Goal: Check status: Check status

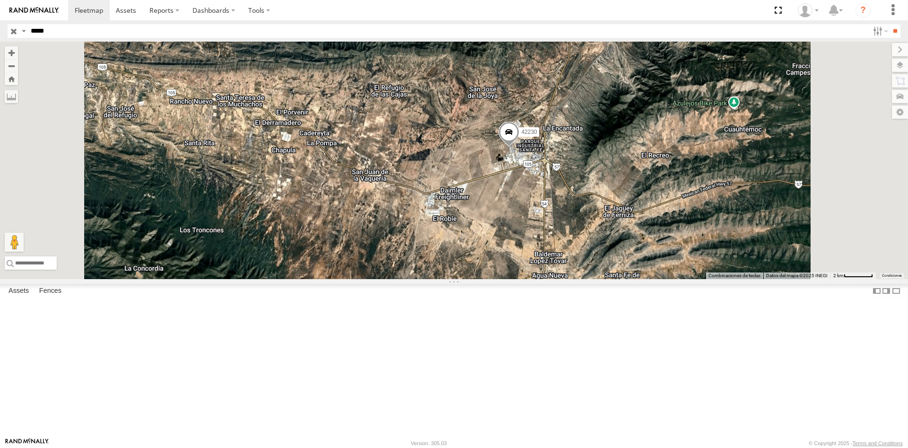
drag, startPoint x: 663, startPoint y: 170, endPoint x: 545, endPoint y: 280, distance: 161.9
click at [548, 279] on div "42230" at bounding box center [454, 160] width 908 height 237
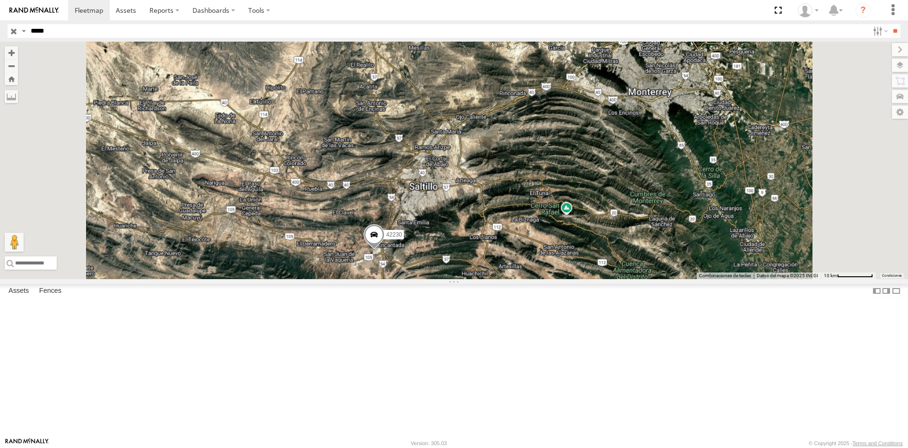
drag, startPoint x: 598, startPoint y: 195, endPoint x: 525, endPoint y: 284, distance: 115.5
click at [525, 279] on div "42230" at bounding box center [454, 160] width 908 height 237
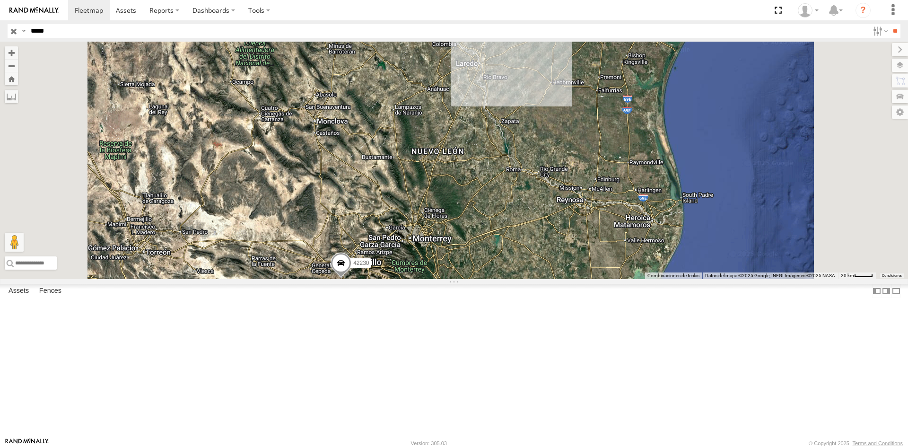
drag, startPoint x: 575, startPoint y: 226, endPoint x: 505, endPoint y: 317, distance: 114.2
click at [506, 279] on div "42230" at bounding box center [454, 160] width 908 height 237
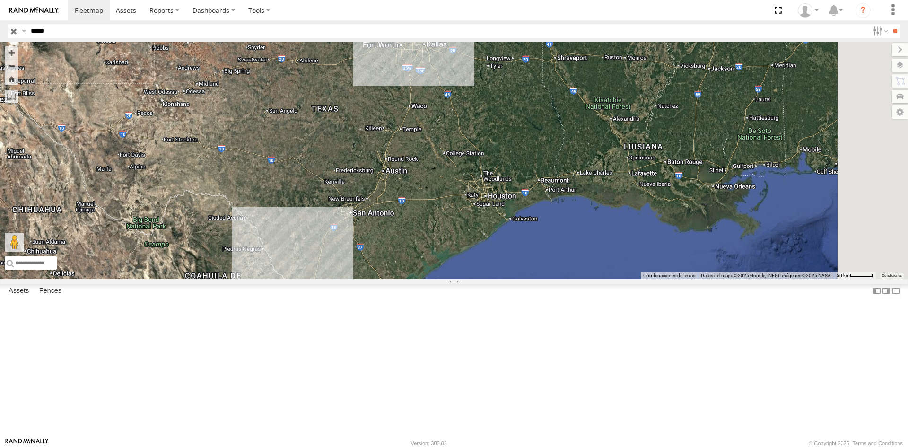
drag, startPoint x: 573, startPoint y: 183, endPoint x: 508, endPoint y: 276, distance: 113.0
click at [511, 276] on div "42230" at bounding box center [454, 160] width 908 height 237
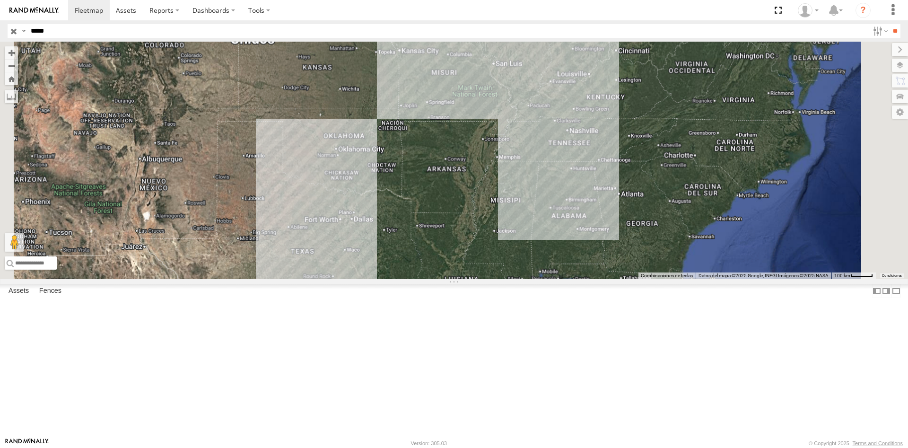
drag, startPoint x: 554, startPoint y: 150, endPoint x: 508, endPoint y: 255, distance: 114.7
click at [509, 255] on div "42230" at bounding box center [454, 160] width 908 height 237
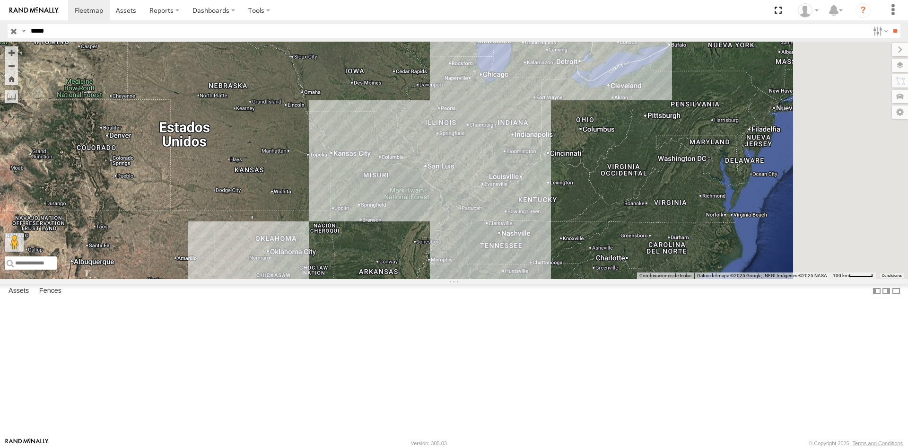
drag, startPoint x: 623, startPoint y: 137, endPoint x: 557, endPoint y: 219, distance: 105.0
click at [558, 223] on div "42230" at bounding box center [454, 160] width 908 height 237
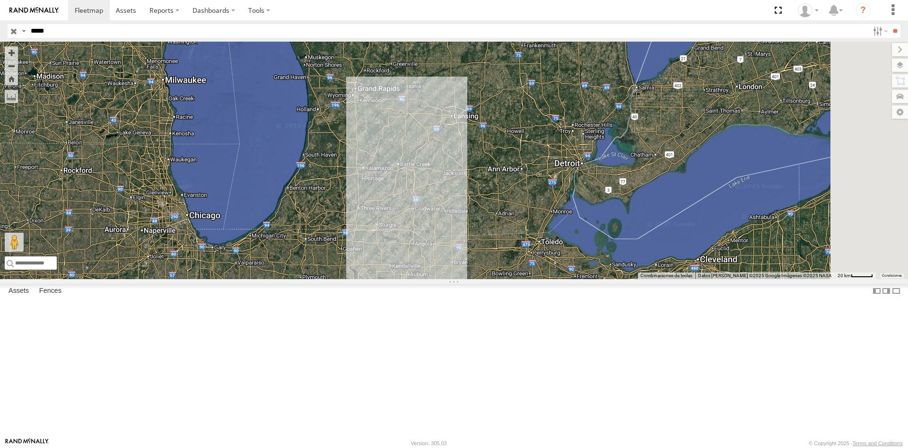
drag, startPoint x: 680, startPoint y: 152, endPoint x: 622, endPoint y: 234, distance: 100.3
click at [622, 234] on div "42230" at bounding box center [454, 160] width 908 height 237
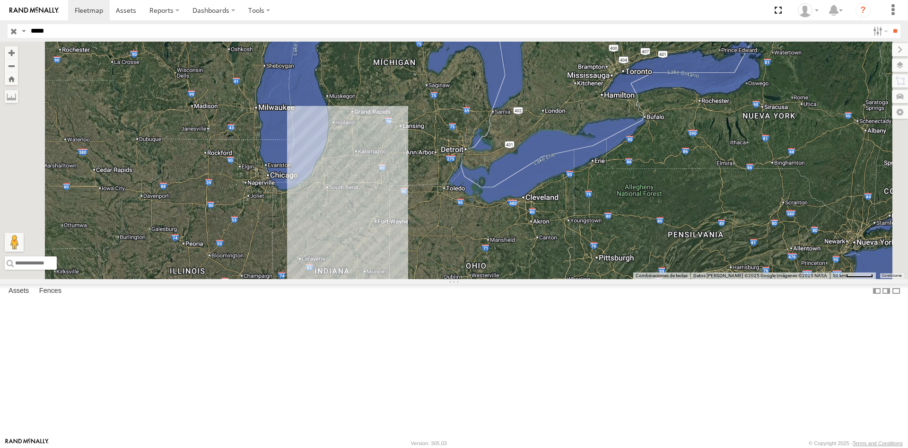
drag, startPoint x: 571, startPoint y: 230, endPoint x: 533, endPoint y: 216, distance: 41.0
click at [533, 216] on div "42230" at bounding box center [454, 160] width 908 height 237
drag, startPoint x: 500, startPoint y: 278, endPoint x: 516, endPoint y: 140, distance: 138.9
click at [516, 143] on div "42230" at bounding box center [454, 160] width 908 height 237
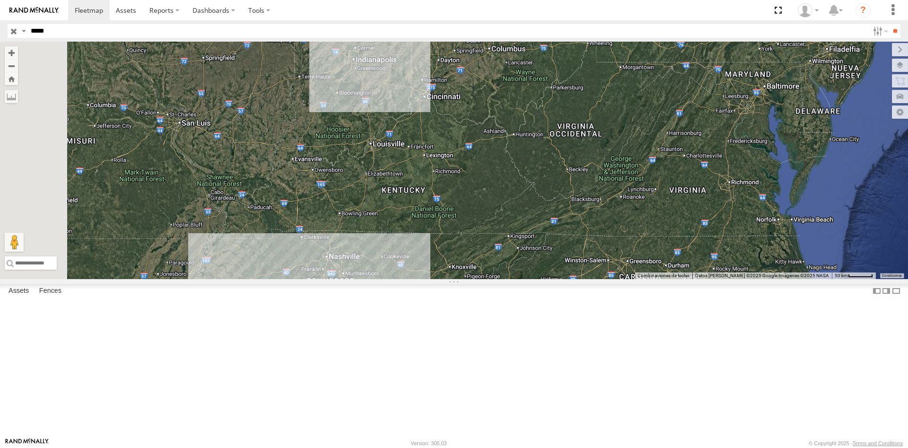
drag, startPoint x: 473, startPoint y: 248, endPoint x: 479, endPoint y: 206, distance: 42.6
click at [479, 206] on div "42230" at bounding box center [454, 160] width 908 height 237
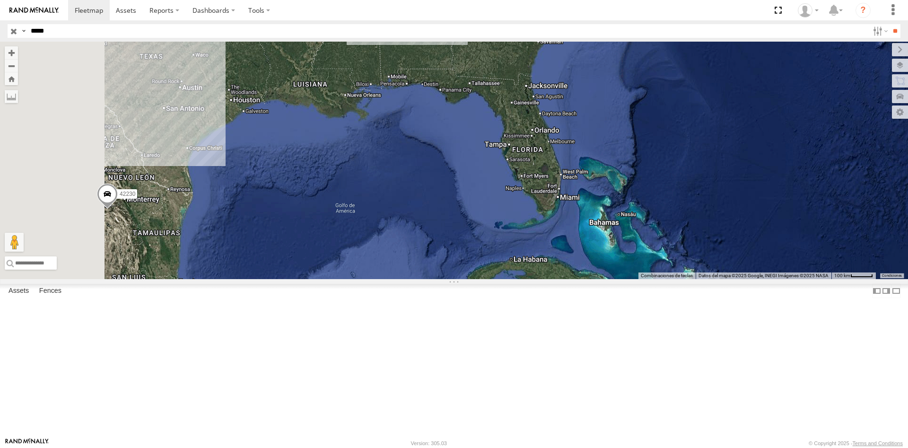
drag, startPoint x: 484, startPoint y: 225, endPoint x: 530, endPoint y: 178, distance: 65.5
click at [529, 178] on div "42230" at bounding box center [454, 160] width 908 height 237
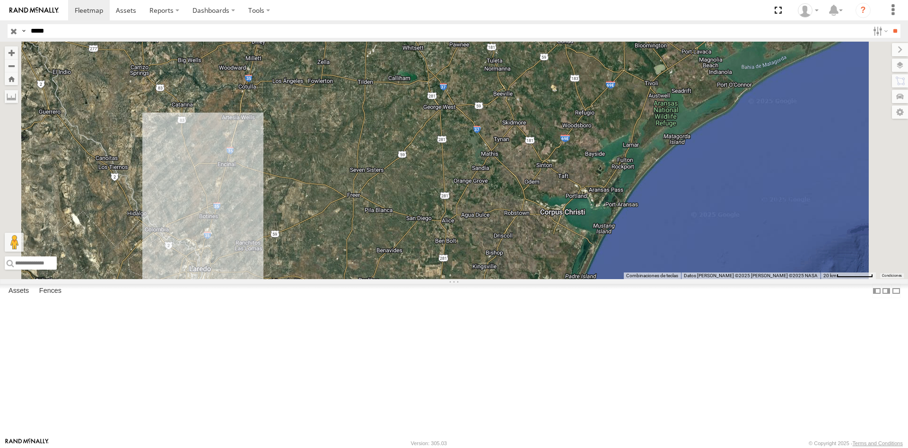
drag, startPoint x: 337, startPoint y: 238, endPoint x: 368, endPoint y: 281, distance: 53.1
click at [363, 279] on div "42230" at bounding box center [454, 160] width 908 height 237
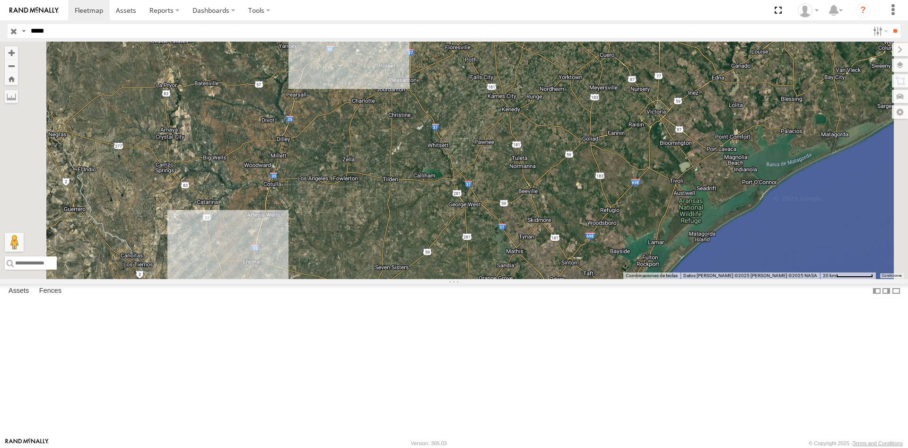
drag, startPoint x: 430, startPoint y: 193, endPoint x: 417, endPoint y: 269, distance: 77.2
click at [419, 271] on div "42230" at bounding box center [454, 160] width 908 height 237
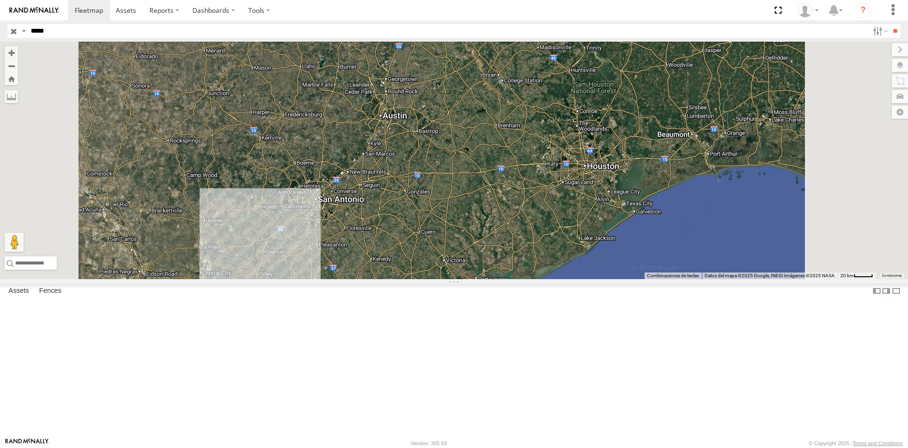
drag, startPoint x: 490, startPoint y: 158, endPoint x: 469, endPoint y: 214, distance: 59.4
click at [470, 215] on div "42230" at bounding box center [454, 160] width 908 height 237
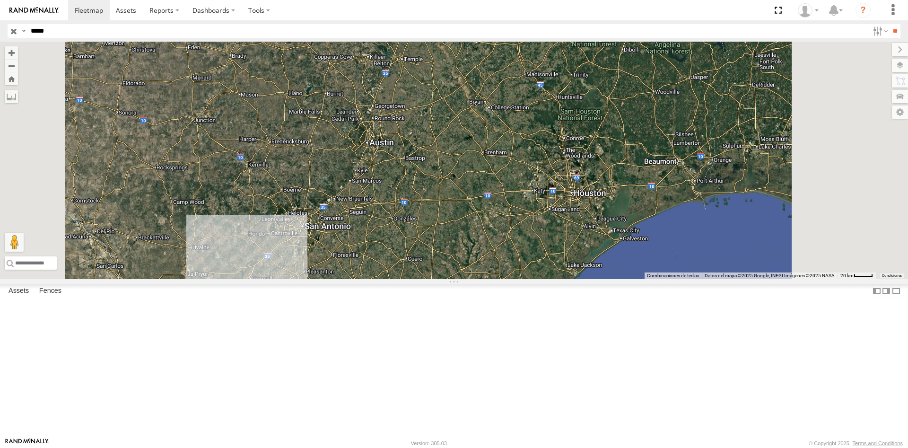
drag, startPoint x: 490, startPoint y: 187, endPoint x: 467, endPoint y: 232, distance: 50.1
click at [468, 232] on div "42230" at bounding box center [454, 160] width 908 height 237
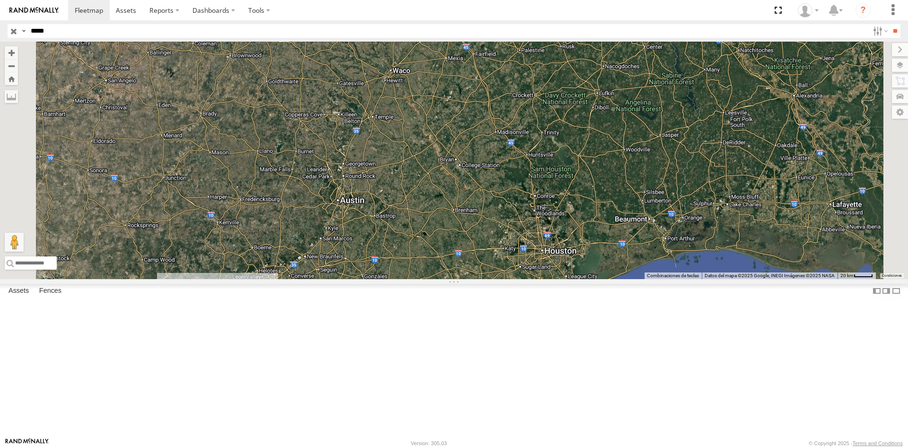
drag, startPoint x: 431, startPoint y: 304, endPoint x: 462, endPoint y: 227, distance: 83.1
click at [462, 227] on div "42230" at bounding box center [454, 160] width 908 height 237
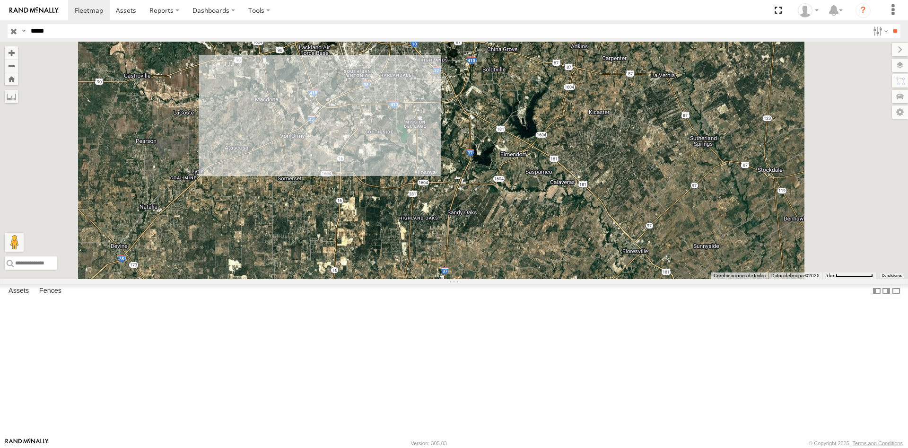
drag, startPoint x: 414, startPoint y: 270, endPoint x: 460, endPoint y: 199, distance: 84.7
click at [449, 214] on div "42230" at bounding box center [454, 160] width 908 height 237
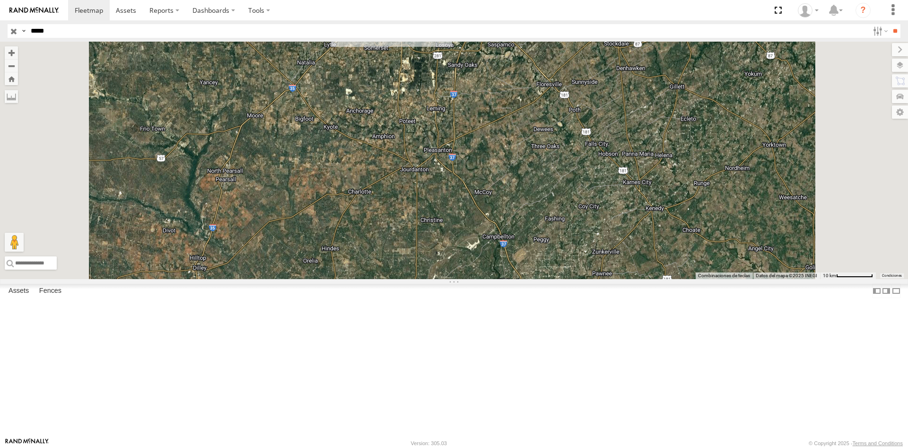
drag, startPoint x: 409, startPoint y: 251, endPoint x: 441, endPoint y: 196, distance: 63.7
click at [438, 199] on div "42230" at bounding box center [454, 160] width 908 height 237
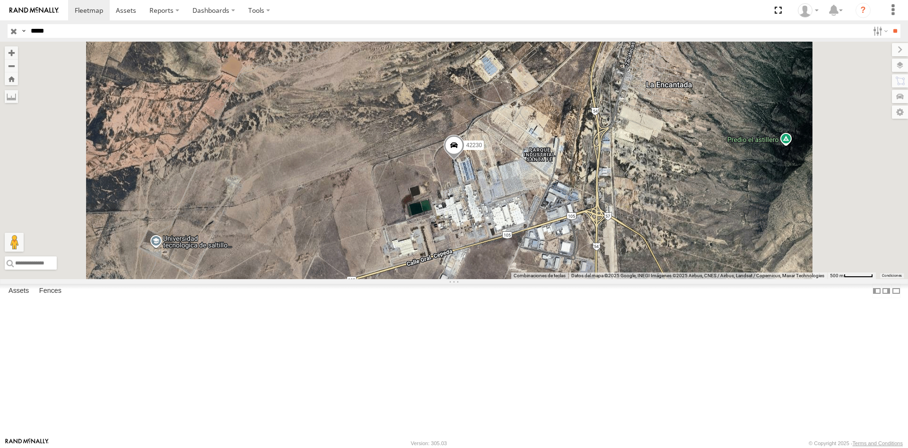
drag, startPoint x: 101, startPoint y: 32, endPoint x: 12, endPoint y: 35, distance: 89.4
click at [27, 35] on input "*****" at bounding box center [447, 31] width 841 height 14
click at [889, 24] on input "**" at bounding box center [894, 31] width 11 height 14
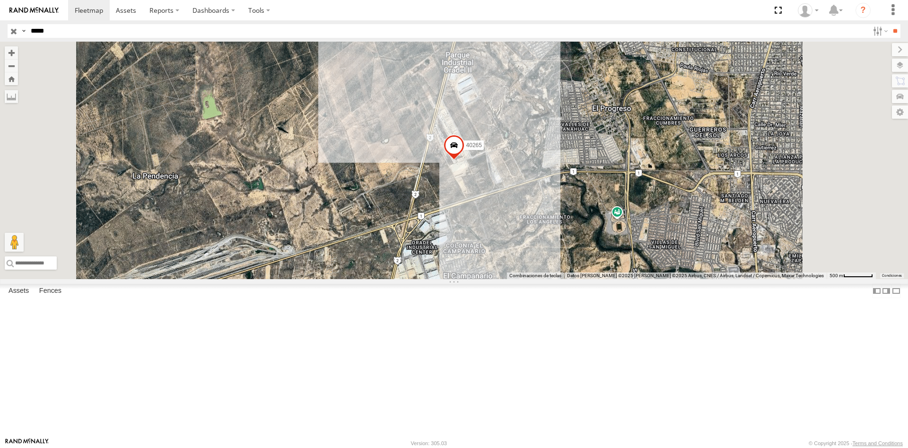
drag, startPoint x: 73, startPoint y: 28, endPoint x: 0, endPoint y: 43, distance: 74.7
click at [27, 38] on input "*****" at bounding box center [447, 31] width 841 height 14
drag, startPoint x: 143, startPoint y: 27, endPoint x: 0, endPoint y: 40, distance: 143.8
click at [27, 38] on input "*" at bounding box center [447, 31] width 841 height 14
click at [889, 24] on input "**" at bounding box center [894, 31] width 11 height 14
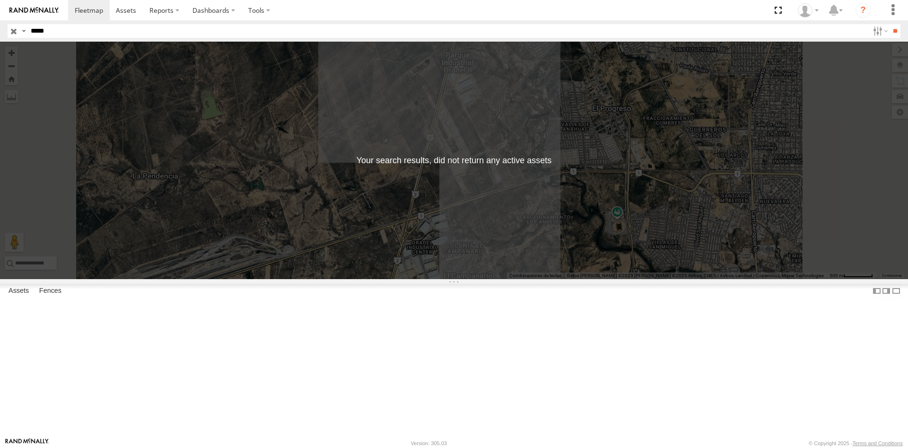
click at [105, 36] on input "*****" at bounding box center [447, 31] width 841 height 14
click at [889, 24] on input "**" at bounding box center [894, 31] width 11 height 14
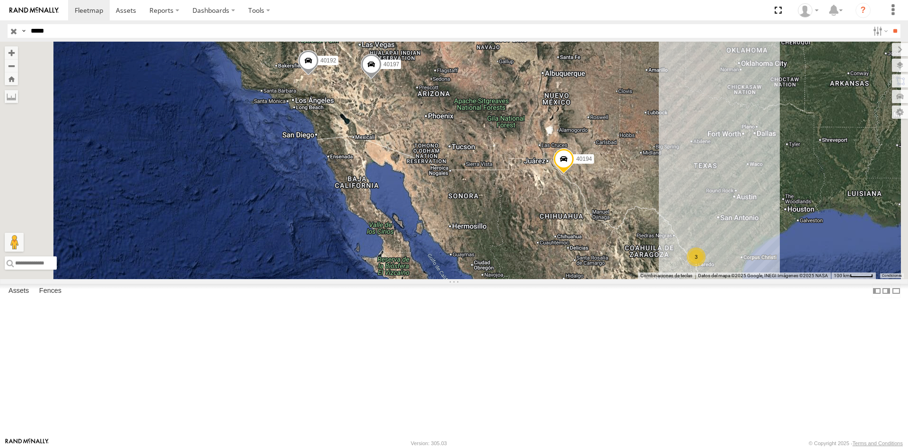
type input "*****"
click at [889, 24] on input "**" at bounding box center [894, 31] width 11 height 14
